Goal: Check status: Check status

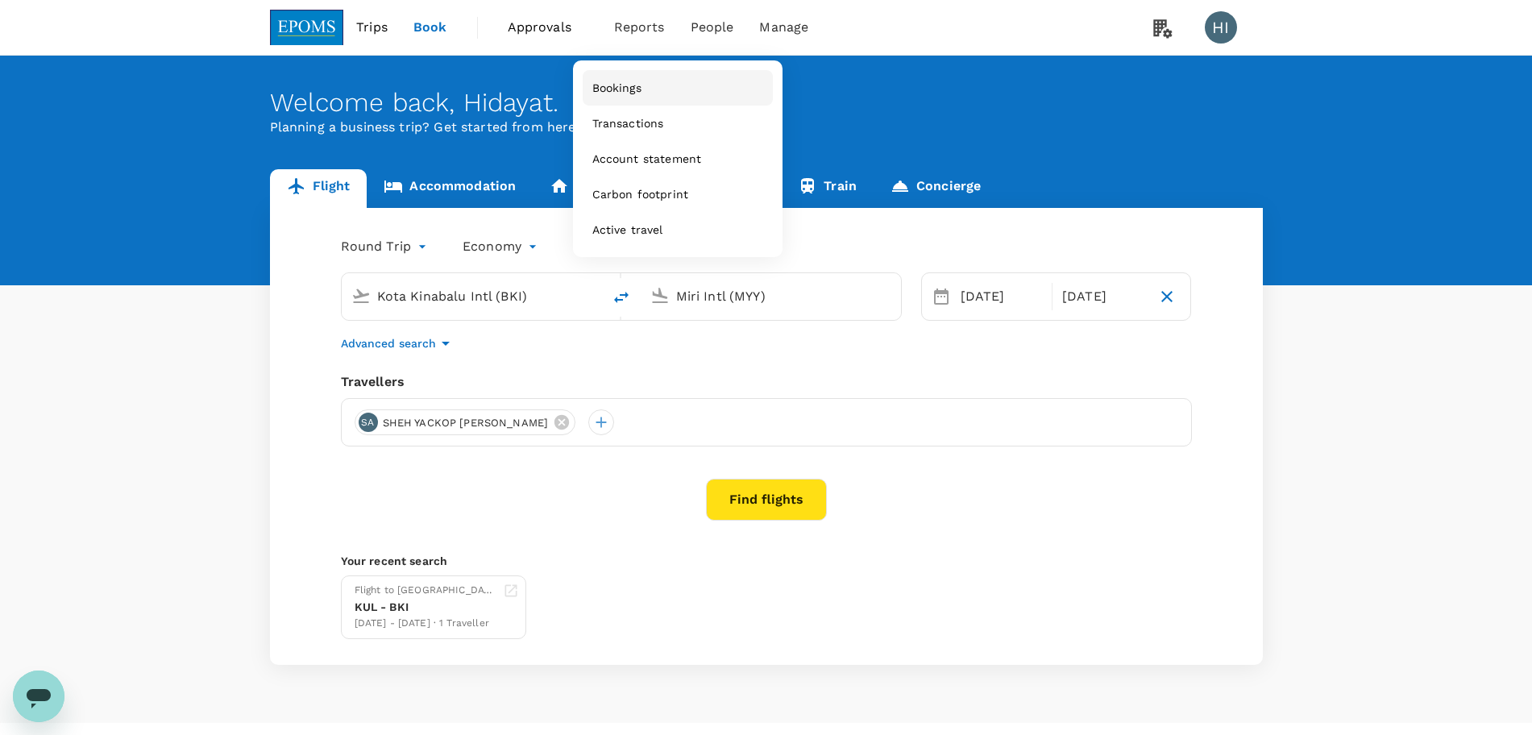
click at [626, 88] on span "Bookings" at bounding box center [616, 88] width 49 height 16
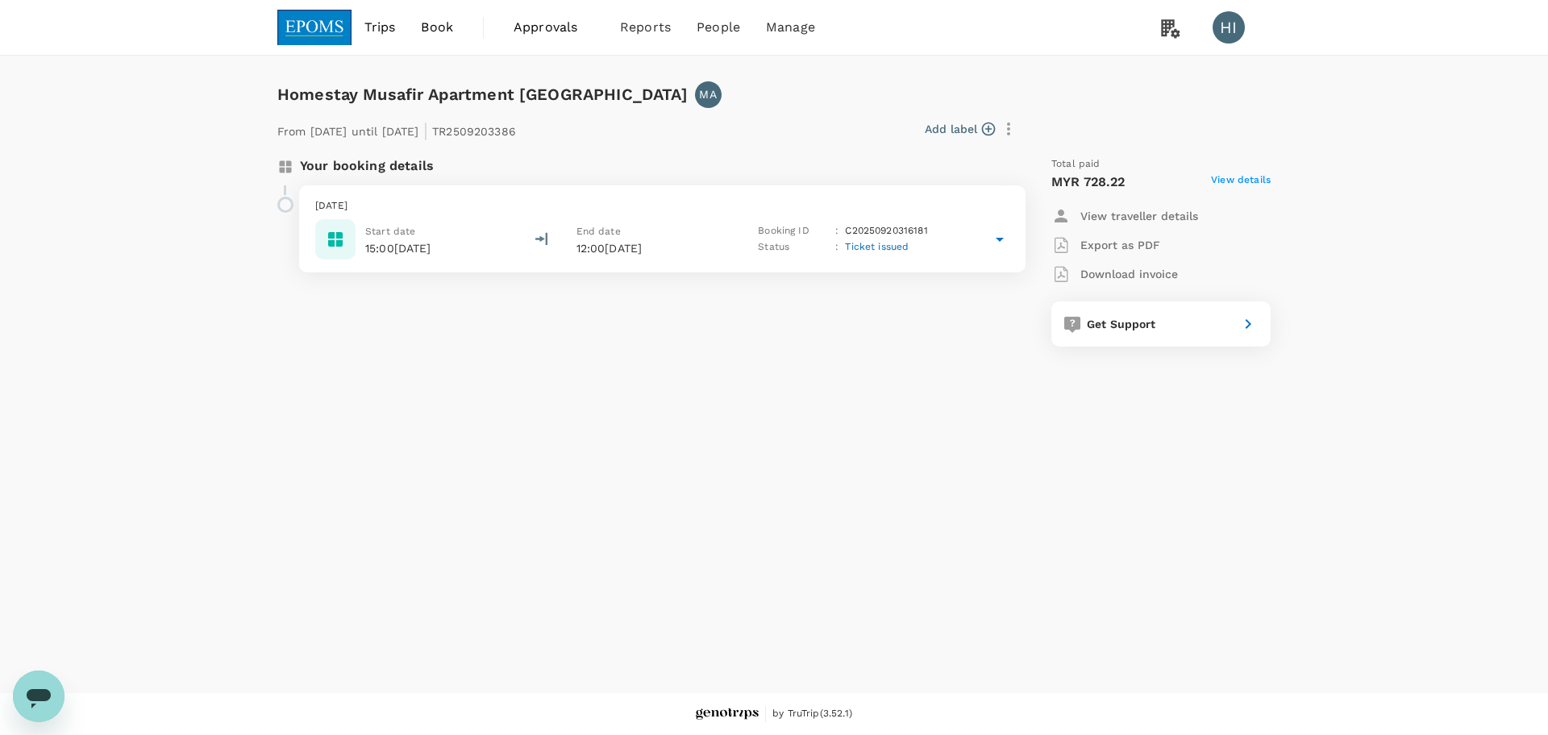
click at [1000, 243] on icon at bounding box center [999, 239] width 19 height 19
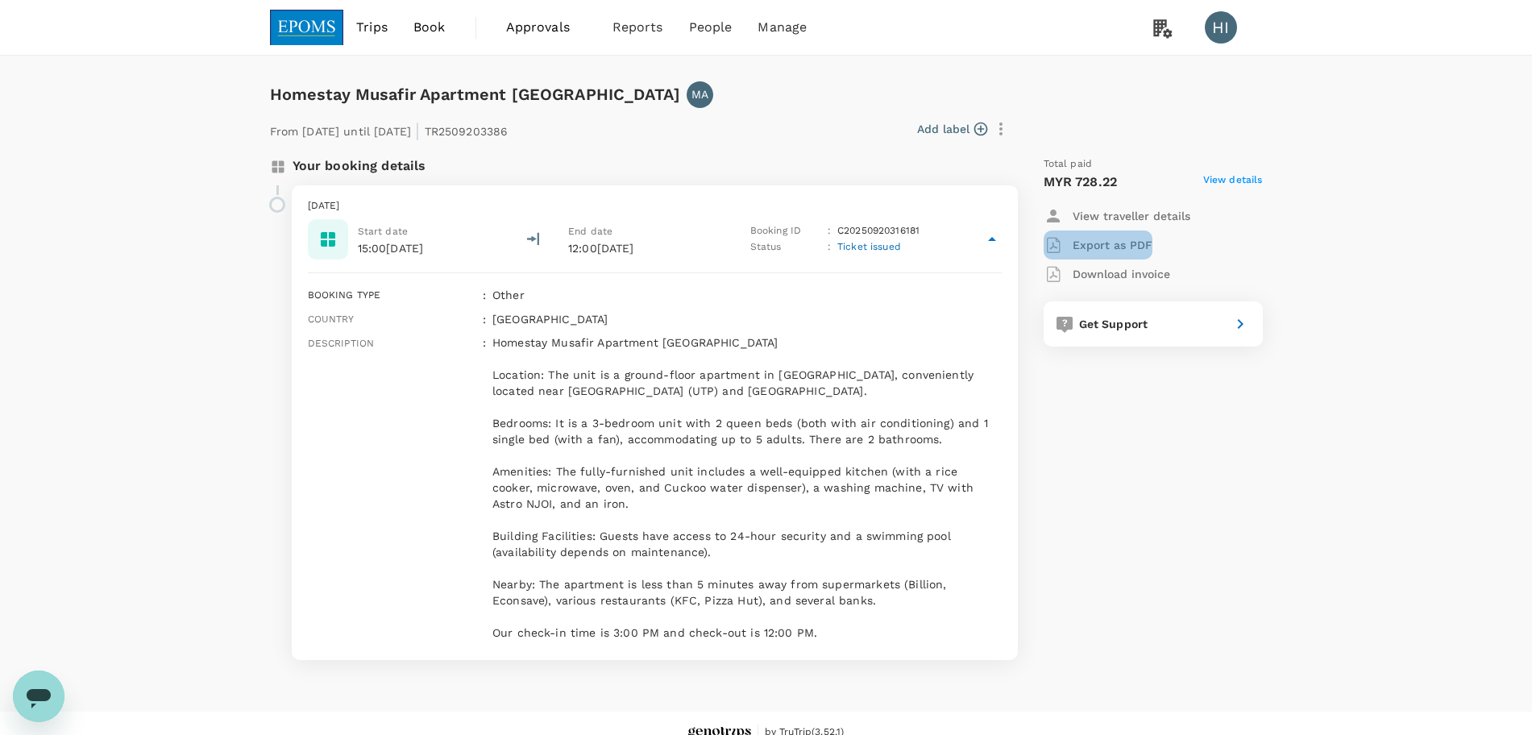
click at [1093, 250] on p "Export as PDF" at bounding box center [1113, 245] width 80 height 16
click at [547, 31] on span "Approvals" at bounding box center [546, 27] width 81 height 19
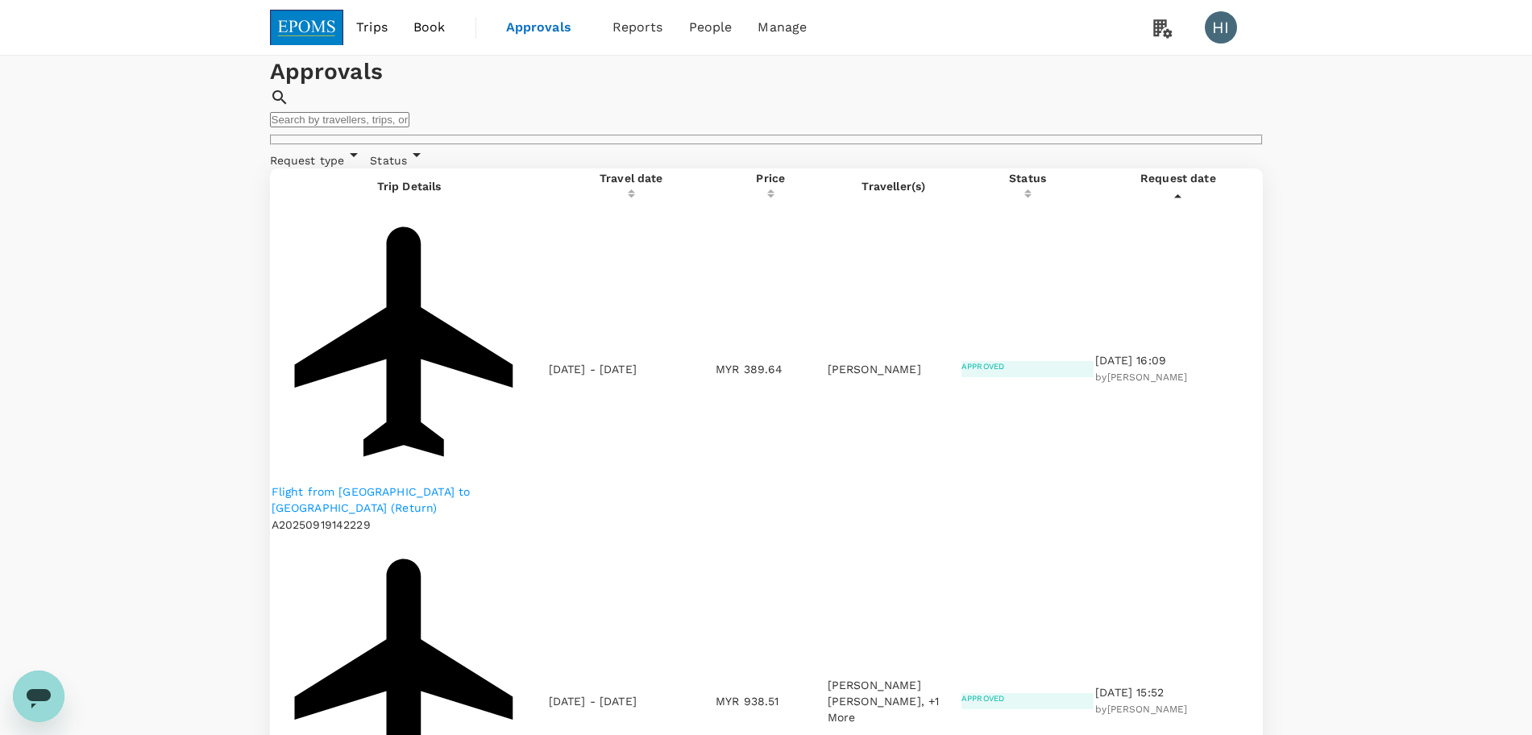
click at [455, 484] on p "Flight from Kota Kinabalu to Miri (Return)" at bounding box center [410, 500] width 276 height 32
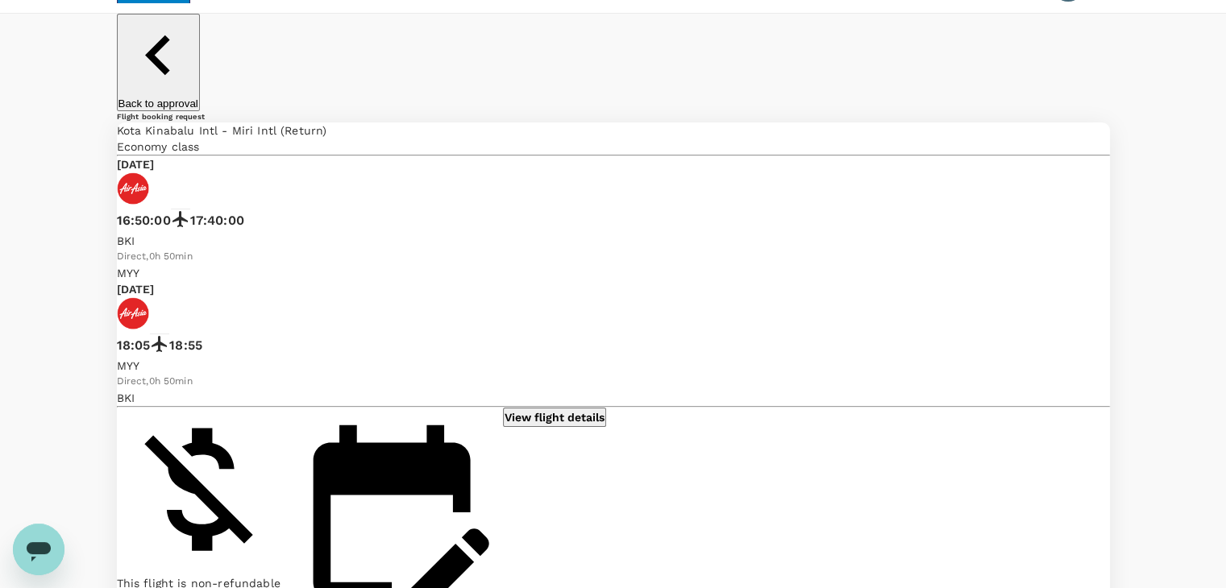
scroll to position [81, 0]
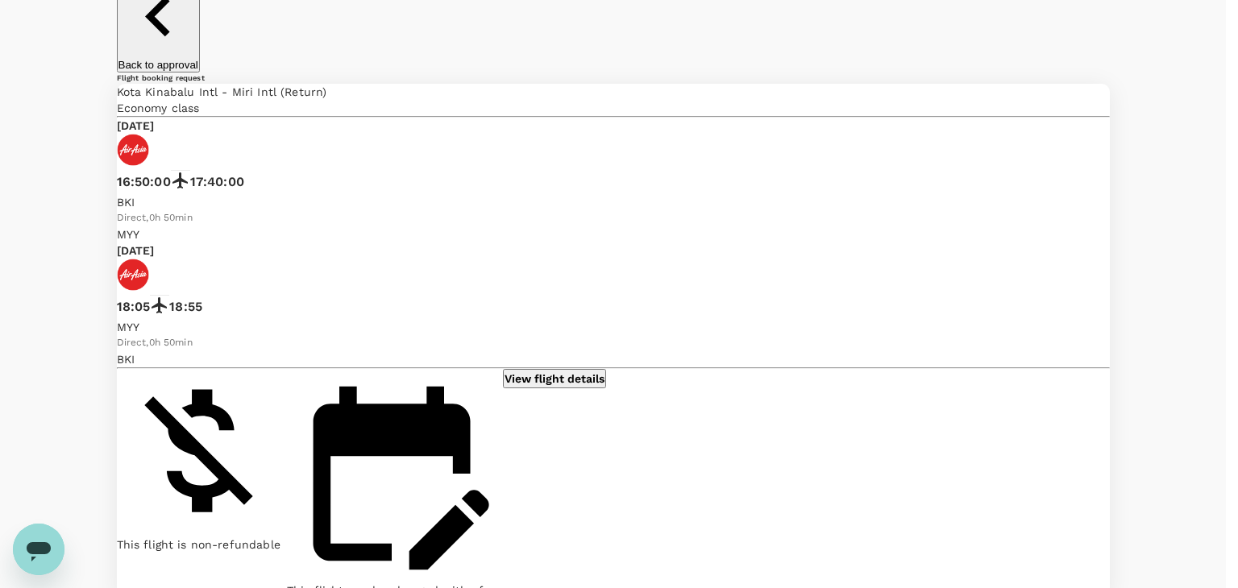
drag, startPoint x: 613, startPoint y: 298, endPoint x: 417, endPoint y: 317, distance: 196.8
drag, startPoint x: 593, startPoint y: 306, endPoint x: 602, endPoint y: 307, distance: 9.0
drag, startPoint x: 610, startPoint y: 300, endPoint x: 480, endPoint y: 330, distance: 133.9
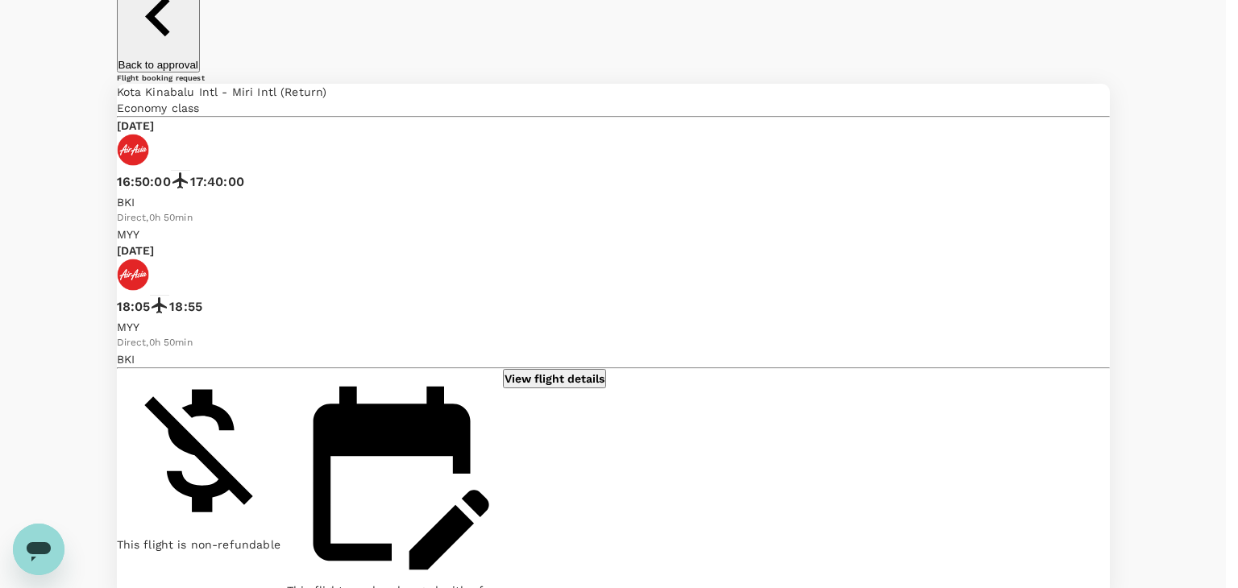
copy p "TRF-059-25_AGT Training at SMTC MIRI on 23 &24 Sept -TAF-042-25"
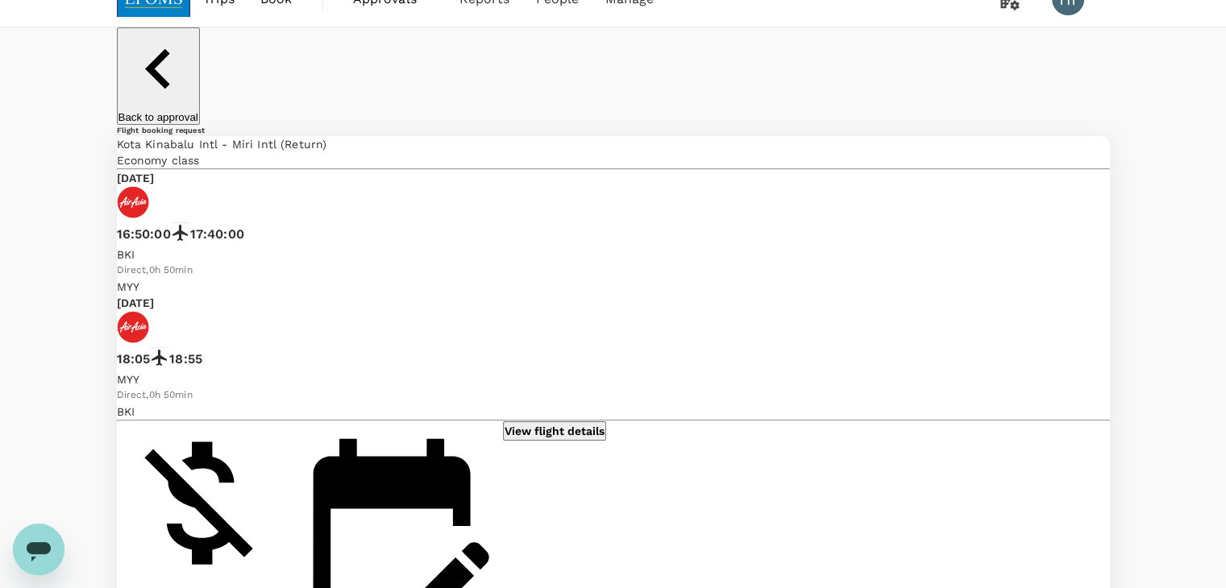
scroll to position [0, 0]
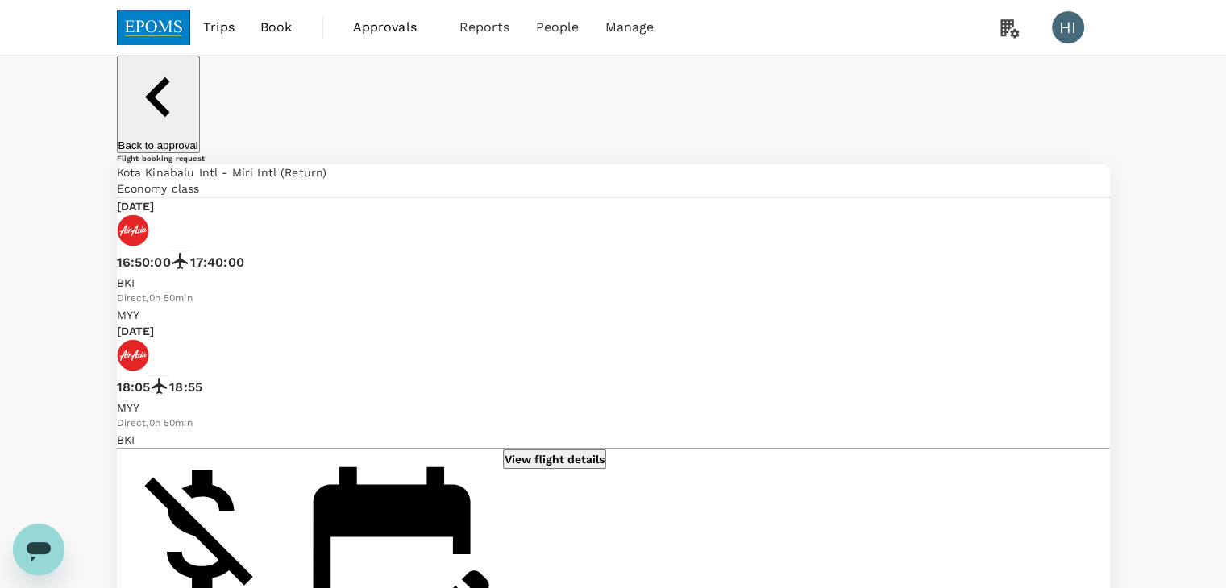
click at [379, 29] on span "Approvals" at bounding box center [393, 27] width 81 height 19
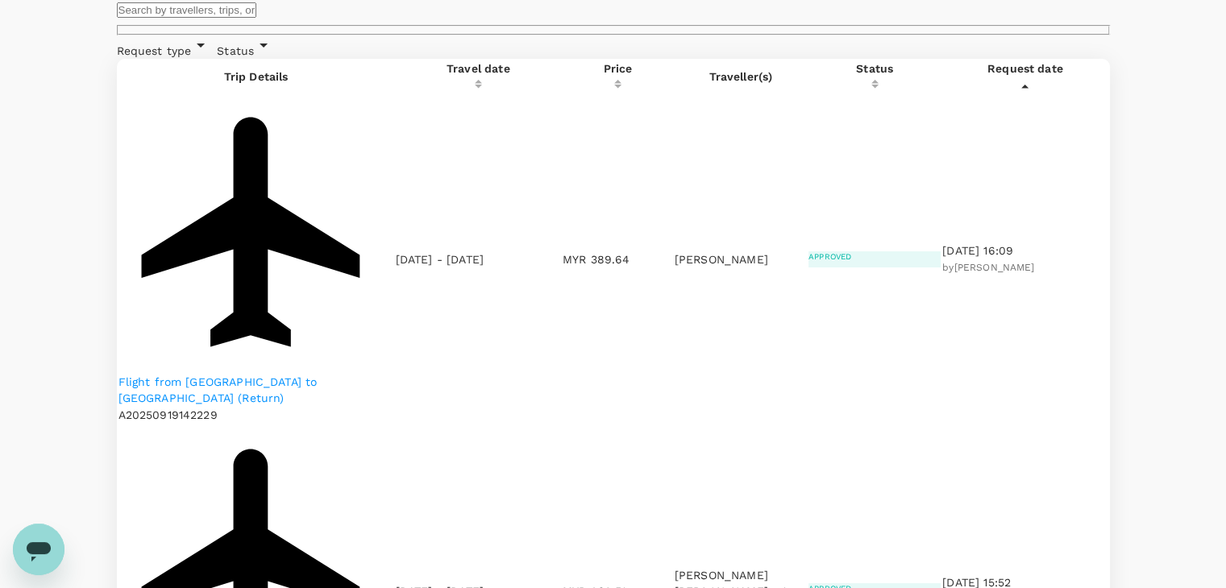
scroll to position [81, 0]
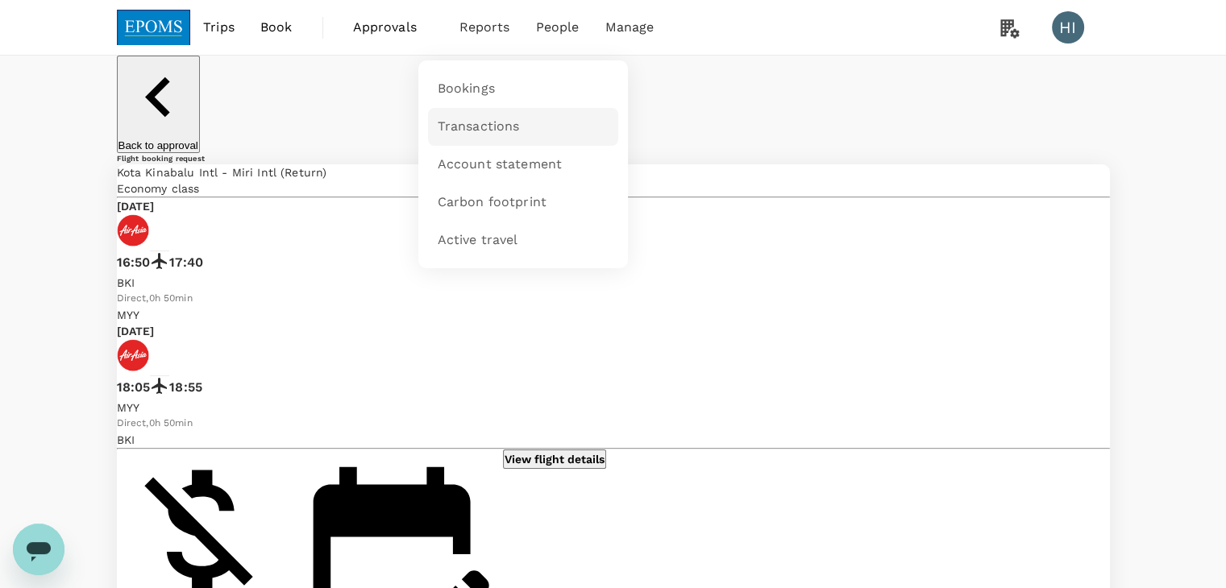
click at [468, 131] on span "Transactions" at bounding box center [479, 127] width 82 height 19
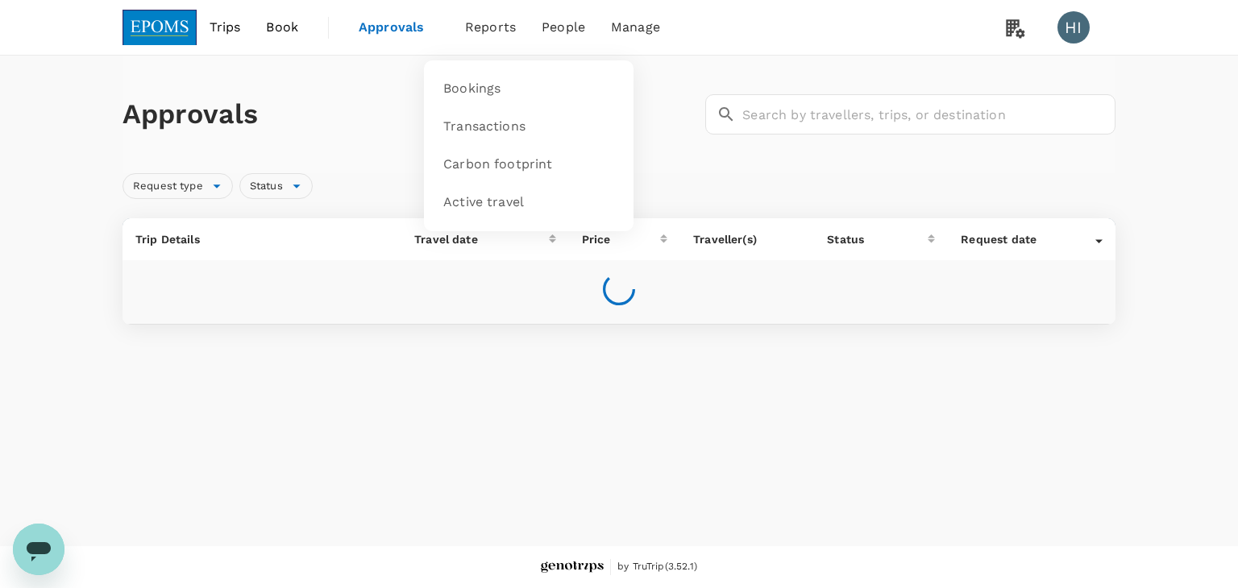
click at [476, 26] on span "Reports" at bounding box center [490, 27] width 51 height 19
click at [471, 91] on span "Bookings" at bounding box center [471, 89] width 57 height 19
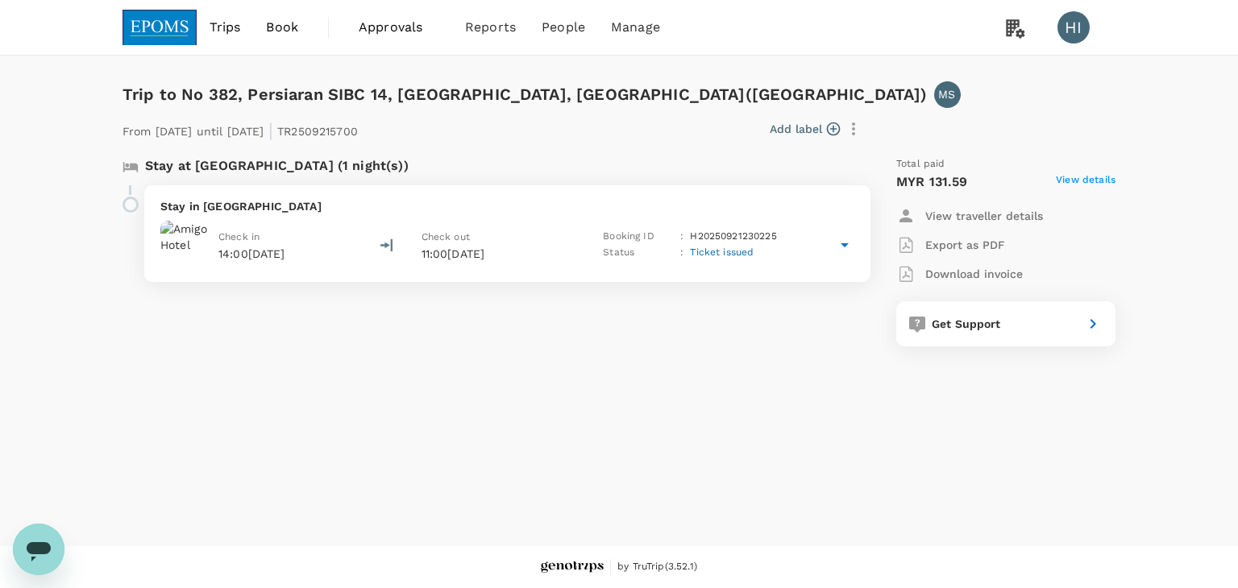
click at [1080, 179] on span "View details" at bounding box center [1086, 182] width 60 height 19
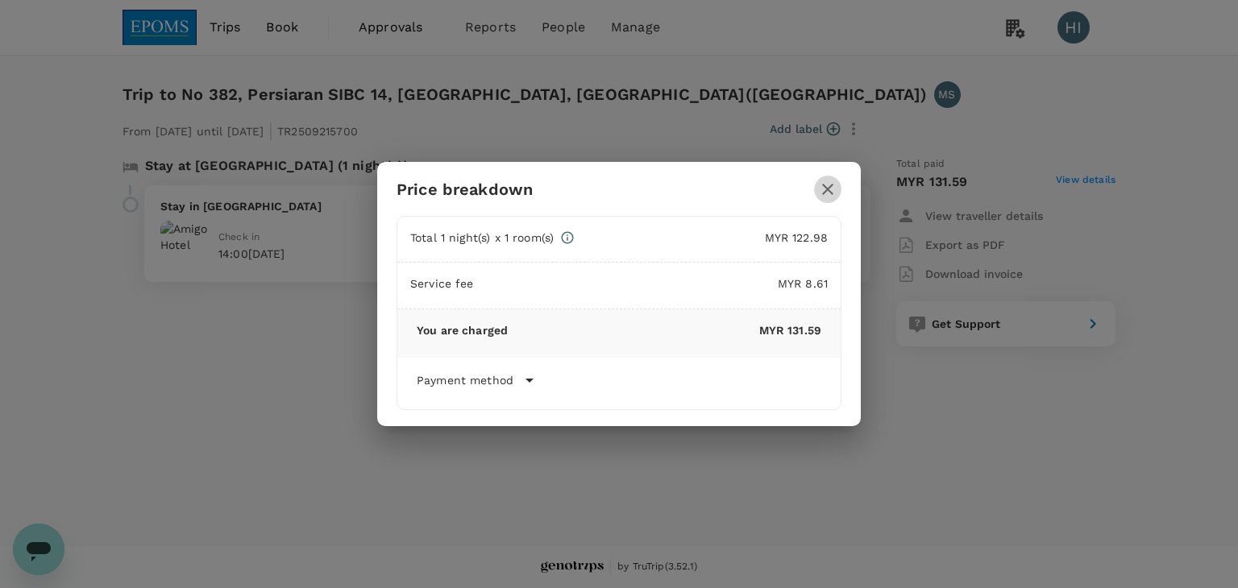
click at [827, 191] on icon "button" at bounding box center [827, 189] width 19 height 19
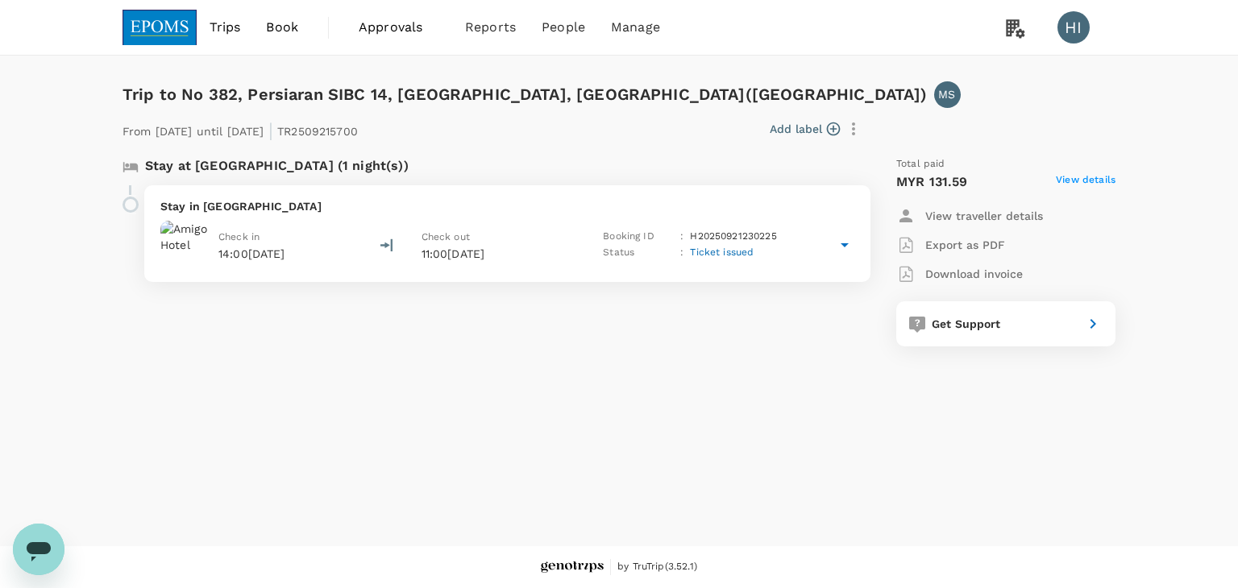
click at [848, 243] on icon at bounding box center [844, 244] width 19 height 19
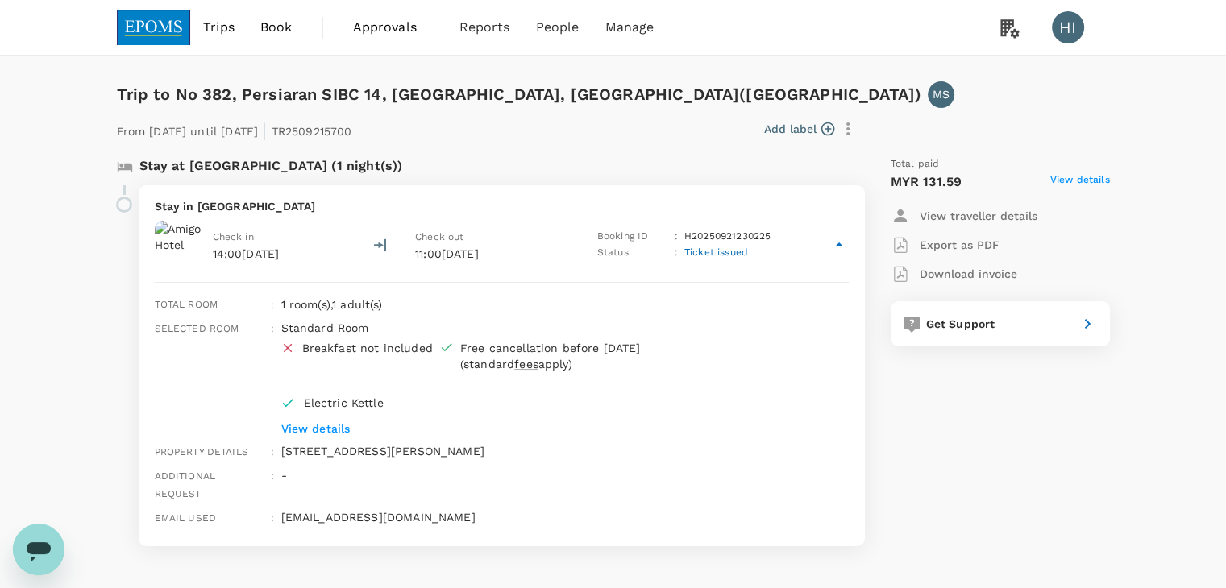
click at [941, 216] on p "View traveller details" at bounding box center [979, 216] width 118 height 16
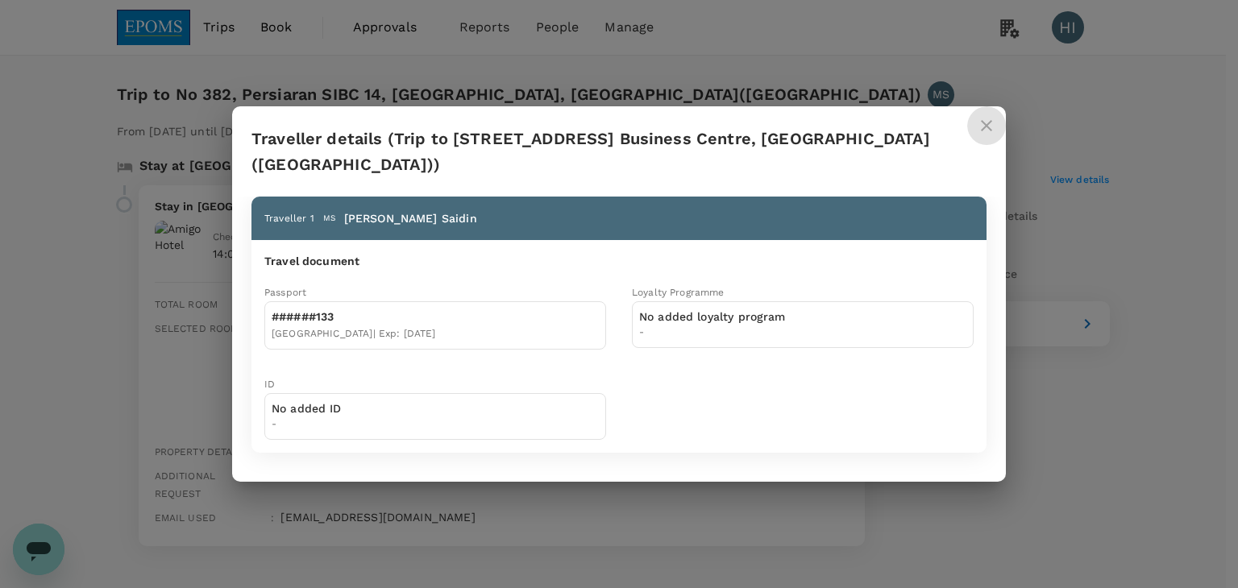
click at [985, 123] on icon "close" at bounding box center [986, 125] width 19 height 19
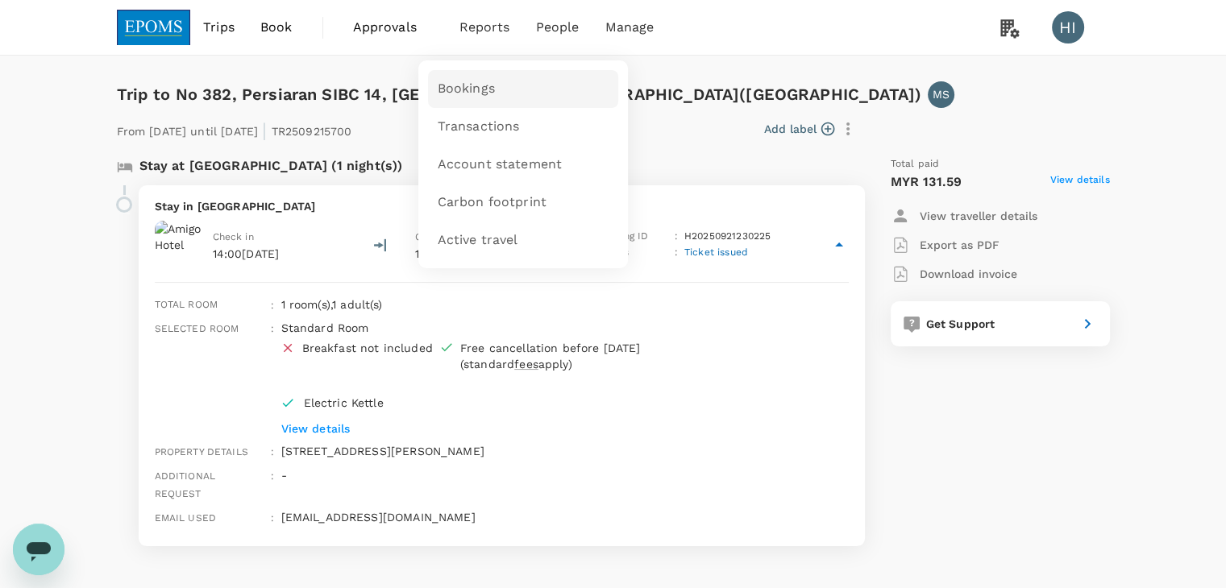
click at [464, 91] on span "Bookings" at bounding box center [466, 89] width 57 height 19
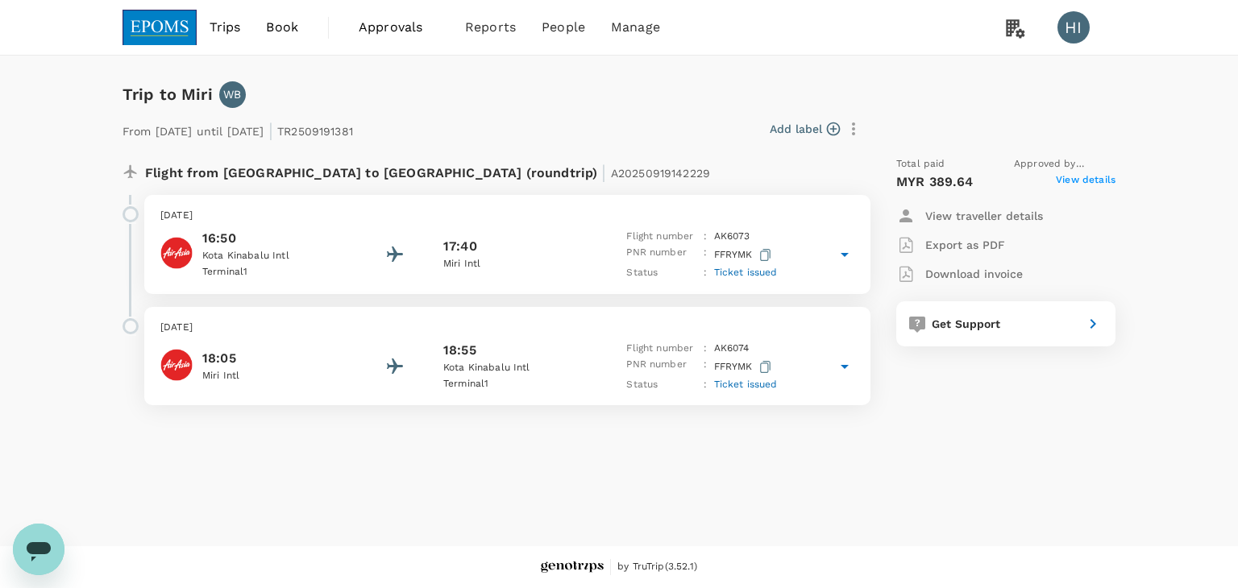
click at [1092, 185] on span "View details" at bounding box center [1086, 182] width 60 height 19
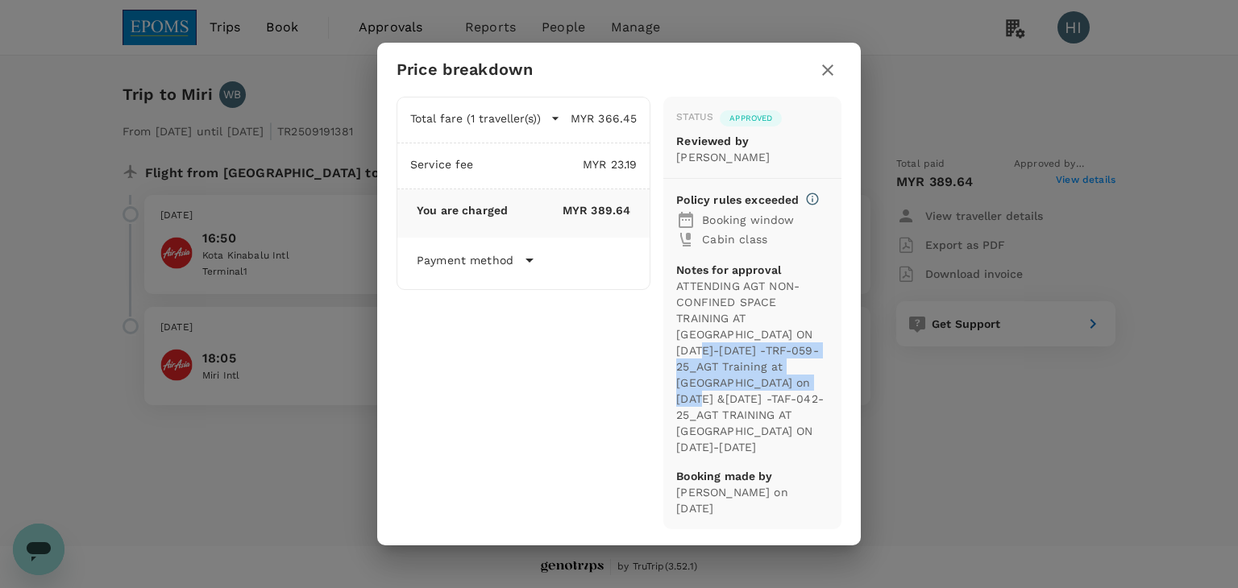
drag, startPoint x: 768, startPoint y: 356, endPoint x: 716, endPoint y: 401, distance: 68.6
click at [716, 401] on p "ATTENDING AGT NON-CONFINED SPACE TRAINING AT SMTC MIRI ON 23-24 SEPT -TRF-059-2…" at bounding box center [752, 366] width 152 height 177
copy p "TRF-059-25_AGT Training at SMTC MIRI on 23 &24 Sept -TAF-042-25"
click at [829, 80] on icon "button" at bounding box center [827, 69] width 19 height 19
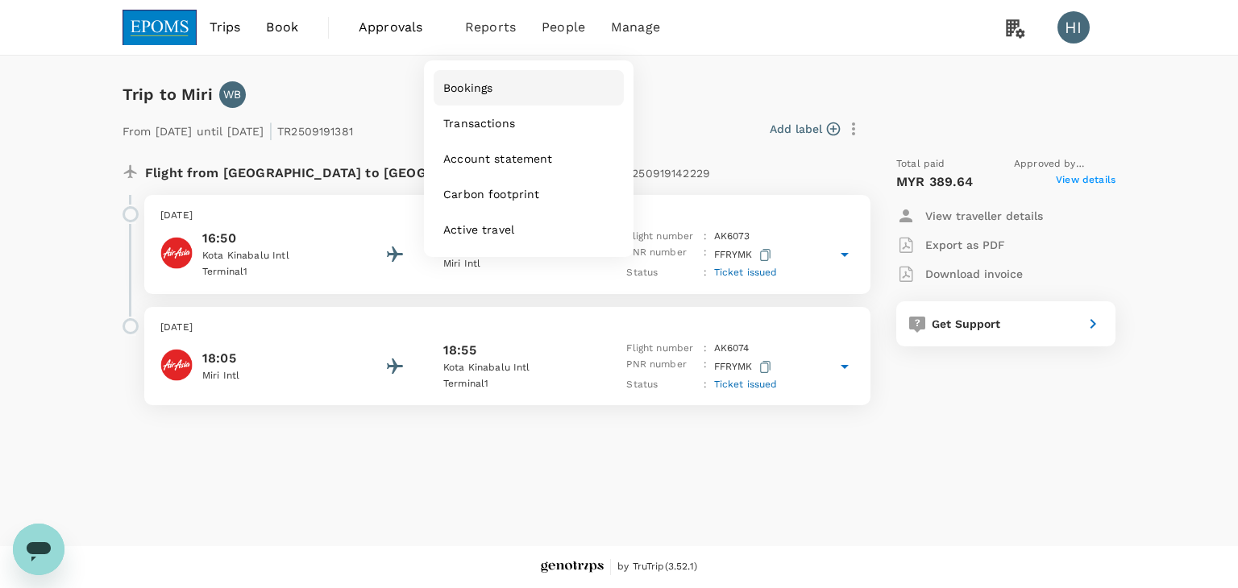
click at [493, 88] on span "Bookings" at bounding box center [467, 88] width 49 height 16
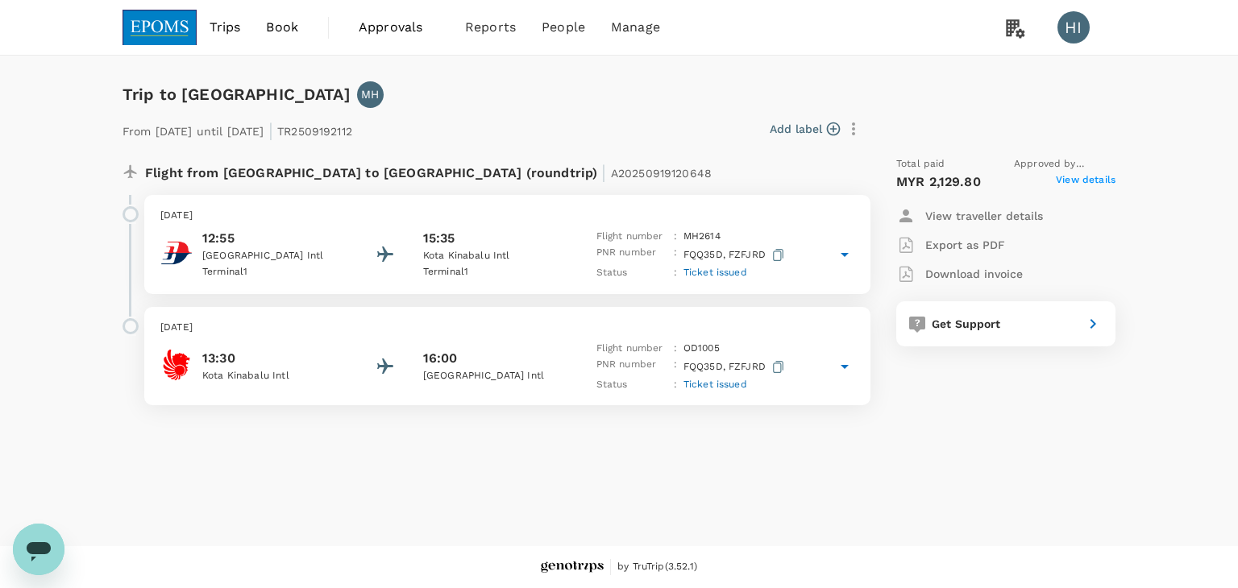
click at [1075, 178] on span "View details" at bounding box center [1086, 182] width 60 height 19
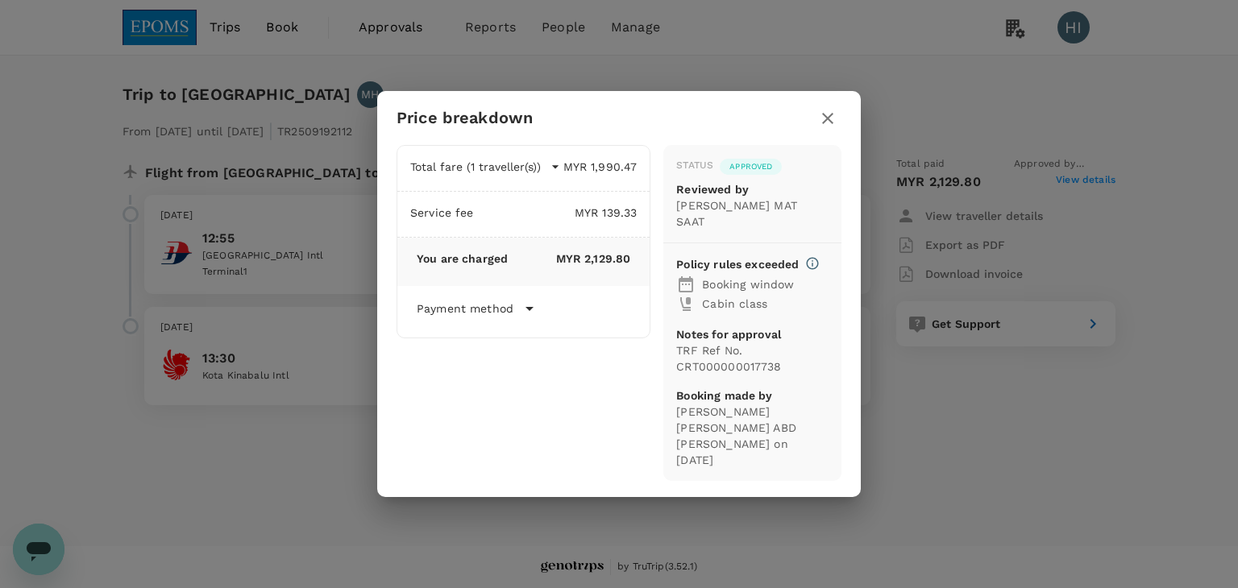
click at [528, 318] on icon at bounding box center [529, 308] width 19 height 19
click at [528, 310] on icon at bounding box center [530, 308] width 8 height 4
click at [680, 351] on p "TRF Ref No. CRT000000017738" at bounding box center [752, 359] width 152 height 32
drag, startPoint x: 676, startPoint y: 364, endPoint x: 790, endPoint y: 364, distance: 113.7
click at [790, 364] on p "TRF Ref No. CRT000000017738" at bounding box center [752, 359] width 152 height 32
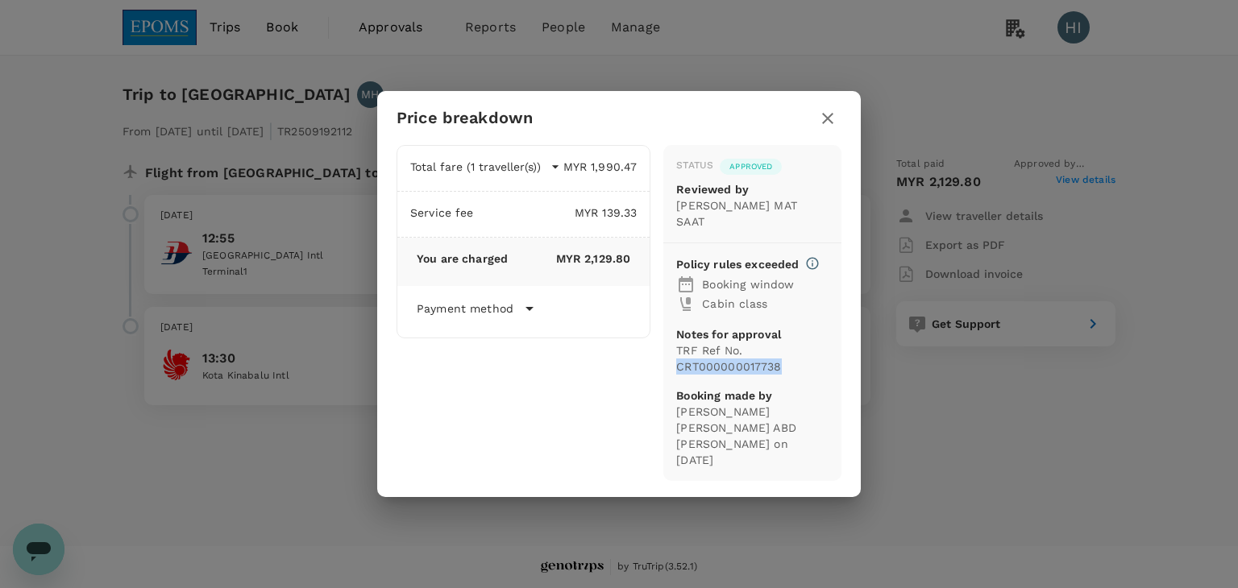
copy p "CRT000000017738"
